Goal: Task Accomplishment & Management: Use online tool/utility

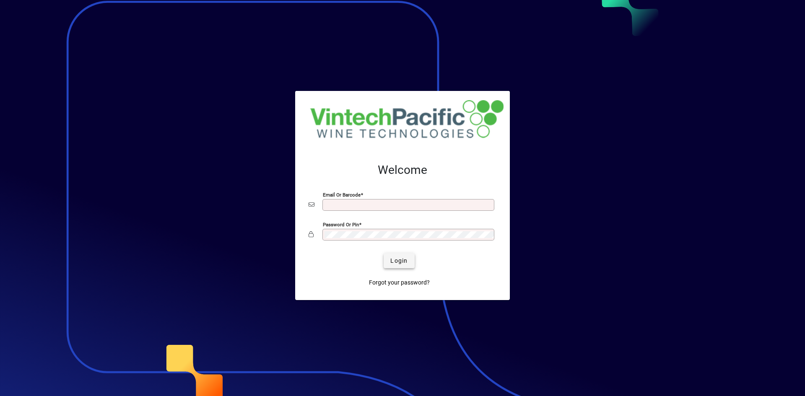
type input "**********"
click at [392, 263] on span "Login" at bounding box center [399, 261] width 17 height 9
